Goal: Navigation & Orientation: Find specific page/section

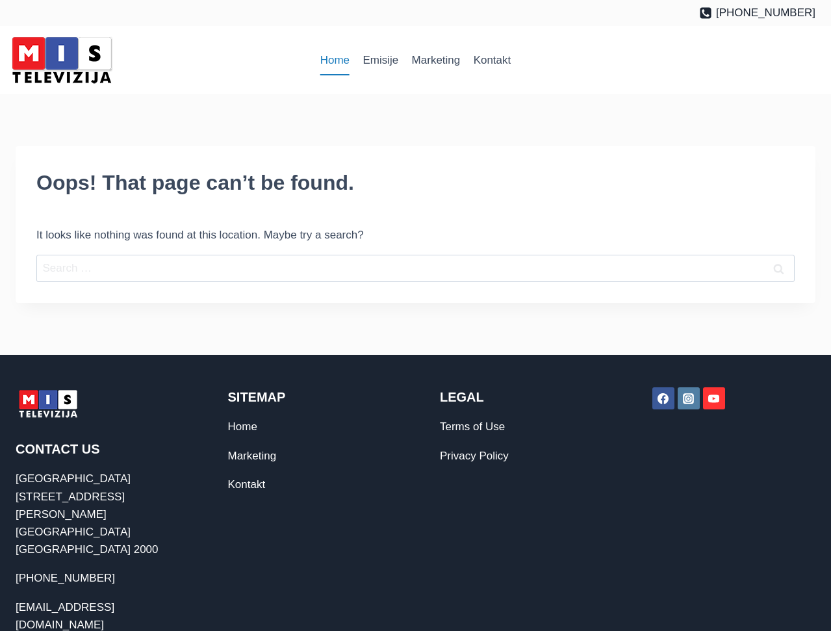
click at [337, 63] on link "Home" at bounding box center [335, 60] width 43 height 31
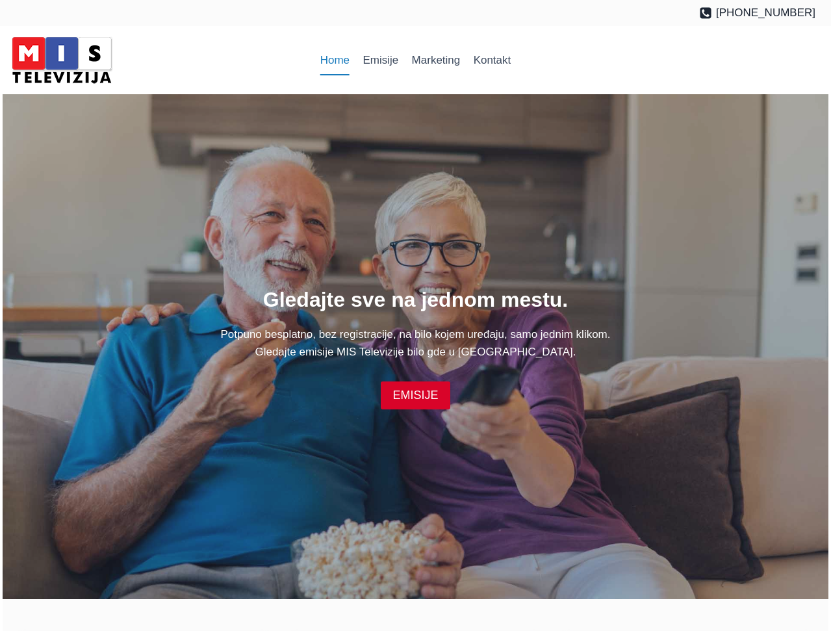
click at [702, 252] on div "Gledajte sve na jednom mestu. Potpuno besplatno, bez registracije, na bilo koje…" at bounding box center [416, 346] width 826 height 505
click at [379, 63] on link "Emisije" at bounding box center [380, 60] width 49 height 31
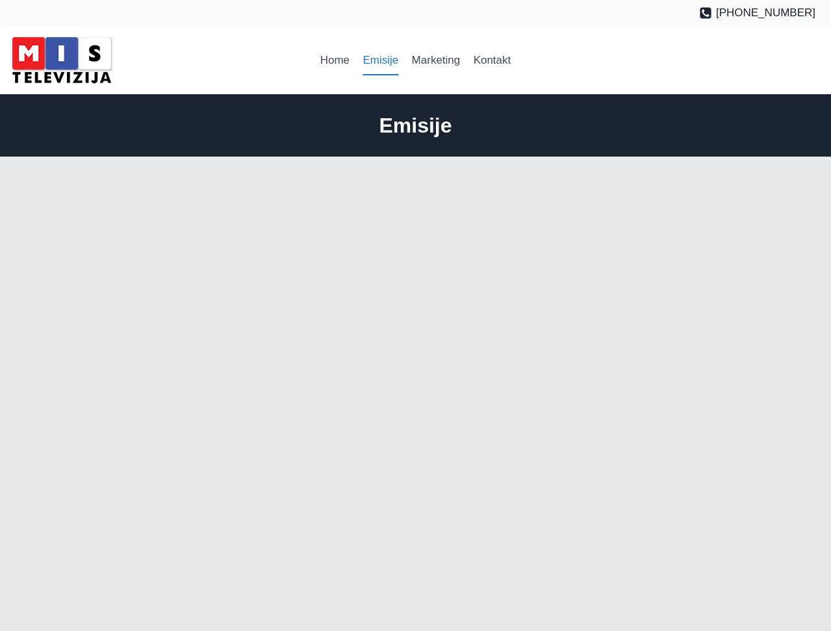
click at [379, 63] on link "Emisije" at bounding box center [380, 60] width 49 height 31
